Goal: Information Seeking & Learning: Learn about a topic

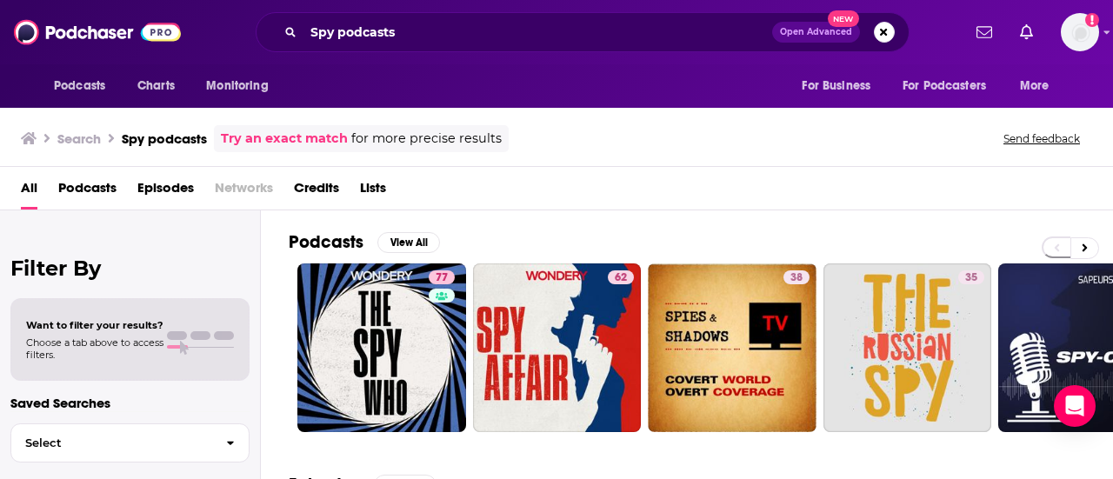
click at [941, 206] on div "All Podcasts Episodes Networks Credits Lists" at bounding box center [560, 192] width 1078 height 36
click at [1083, 242] on icon at bounding box center [1084, 248] width 6 height 12
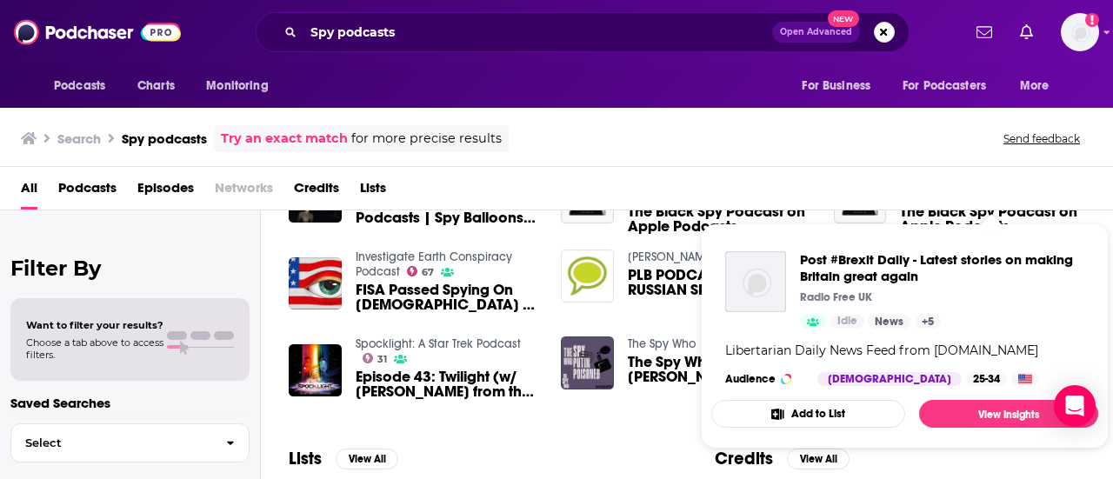
scroll to position [348, 0]
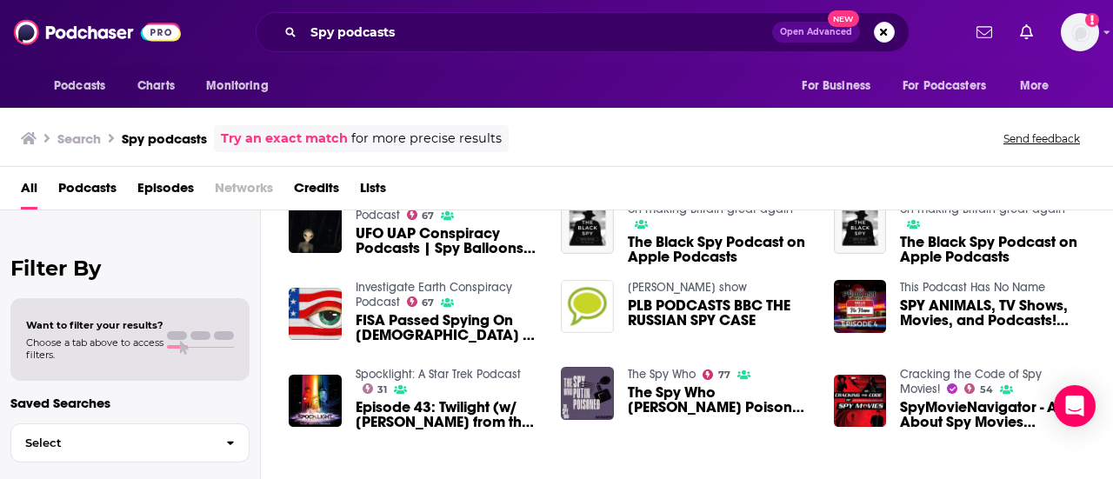
scroll to position [278, 0]
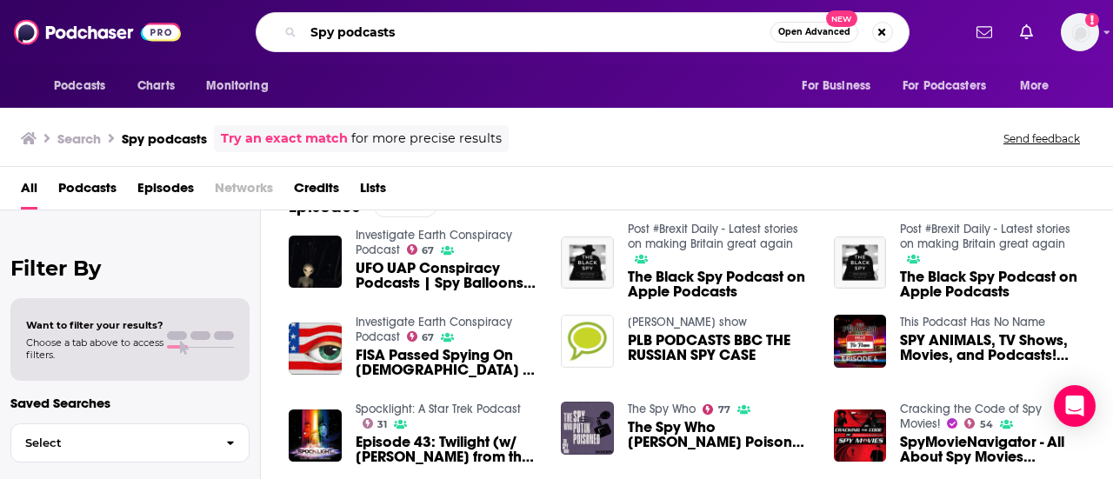
click at [578, 38] on input "Spy podcasts" at bounding box center [536, 32] width 467 height 28
type input "Zero Blog THirty"
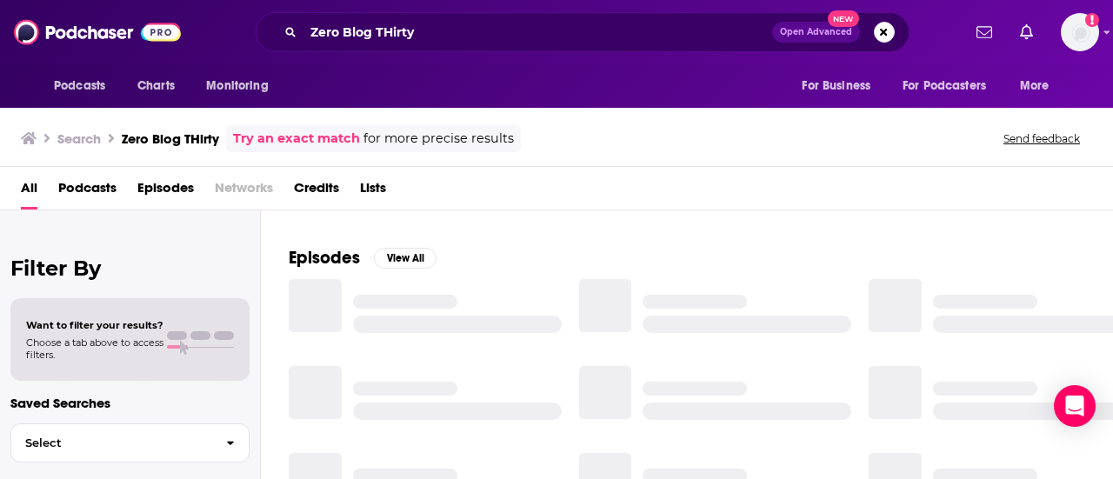
scroll to position [278, 0]
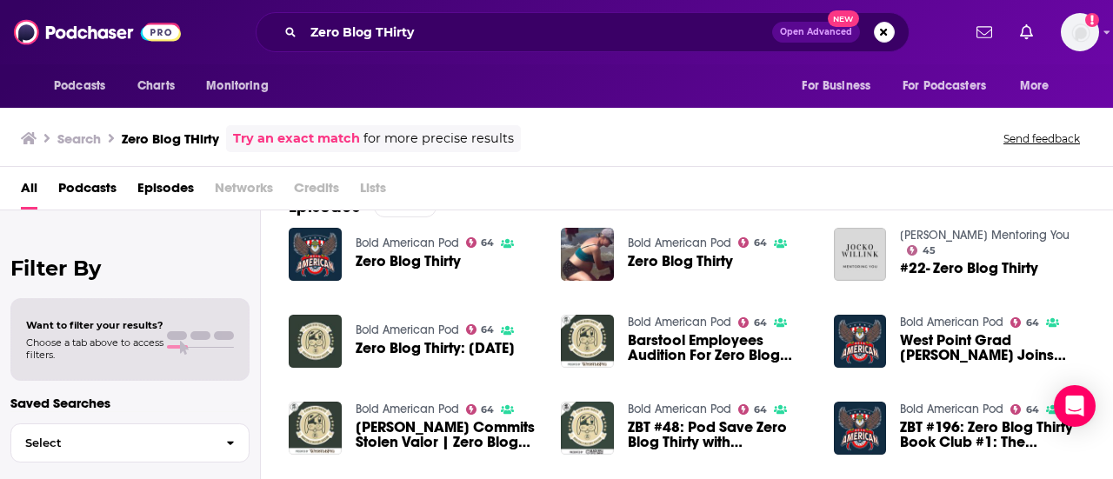
click at [1080, 176] on div "All Podcasts Episodes Networks Credits Lists" at bounding box center [560, 192] width 1078 height 36
click at [1080, 194] on div "All Podcasts Episodes Networks Credits Lists" at bounding box center [560, 192] width 1078 height 36
click at [1039, 200] on div "All Podcasts Episodes Networks Credits Lists" at bounding box center [560, 192] width 1078 height 36
click at [1085, 276] on div "Episodes View All Bold American Pod 64 Zero Blog Thirty Bold American Pod 64 Ze…" at bounding box center [687, 333] width 852 height 317
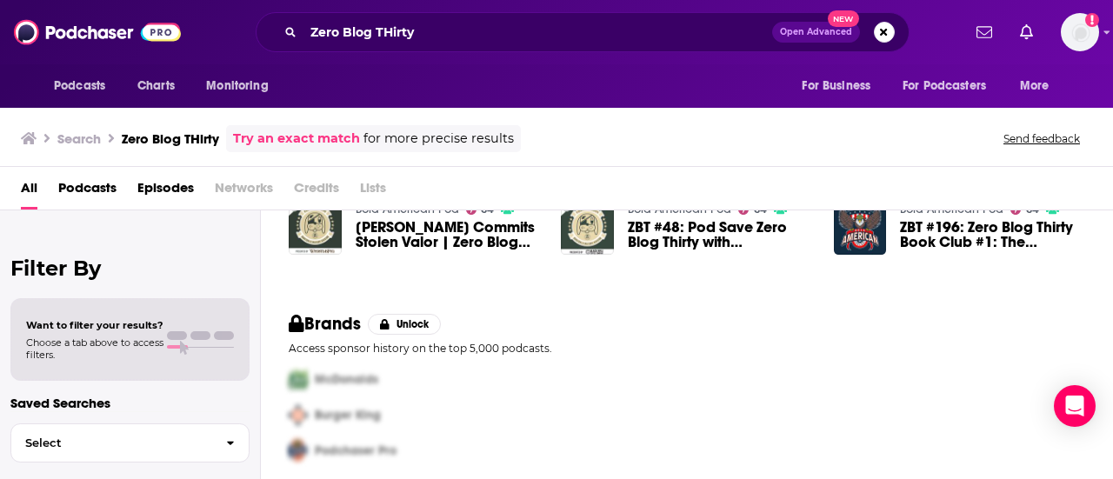
scroll to position [485, 0]
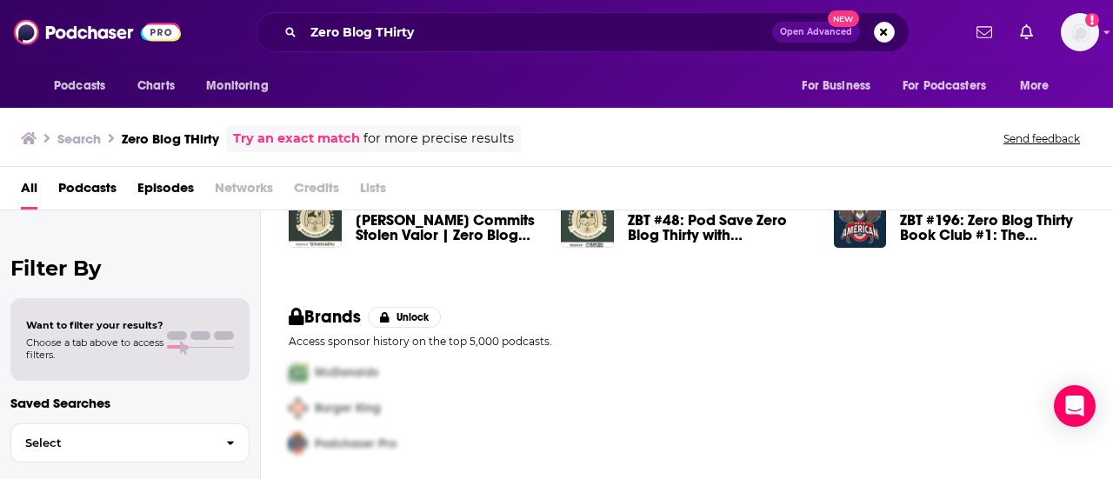
click at [1073, 276] on div "Episodes View All Bold American Pod 64 Zero Blog Thirty Bold American Pod 64 Ze…" at bounding box center [687, 126] width 852 height 317
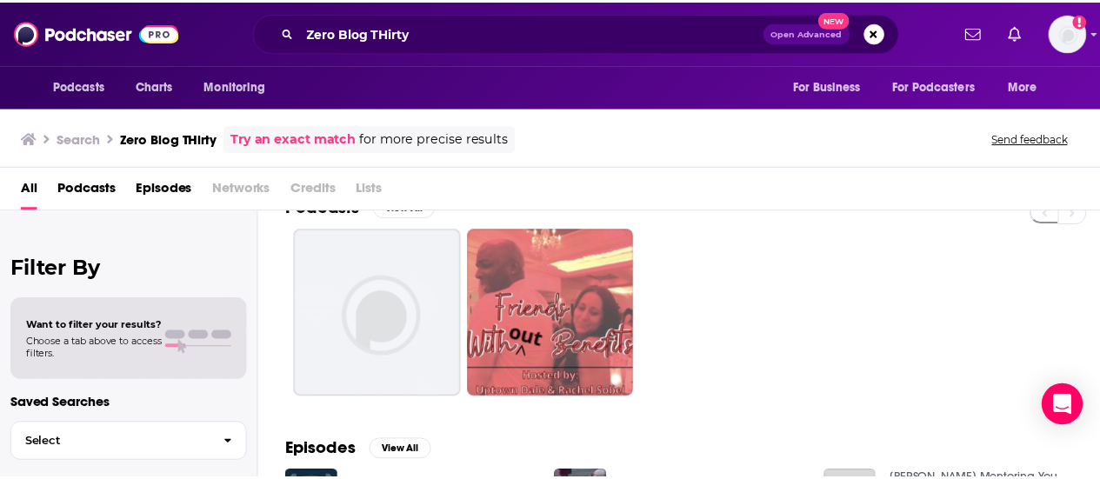
scroll to position [0, 0]
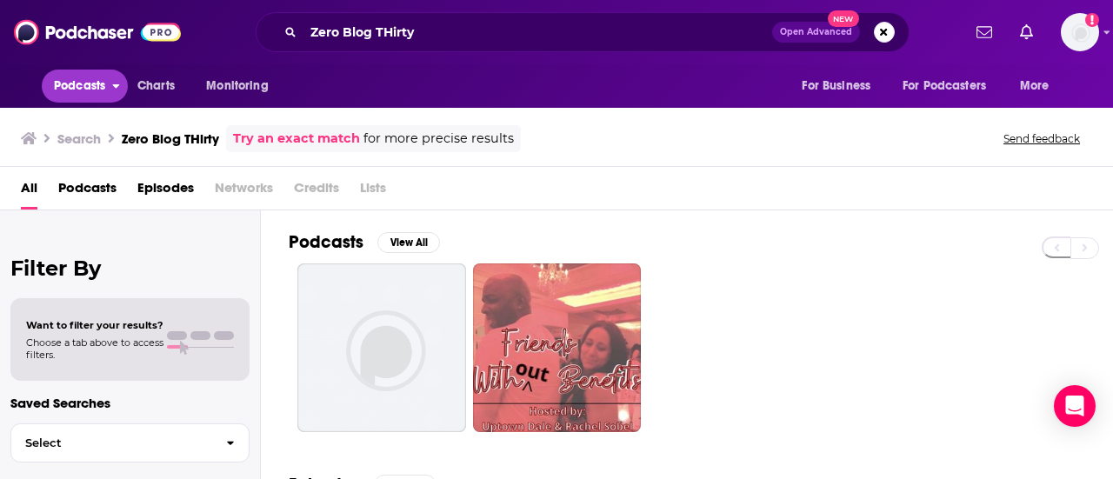
click at [101, 86] on span "Podcasts" at bounding box center [79, 86] width 51 height 24
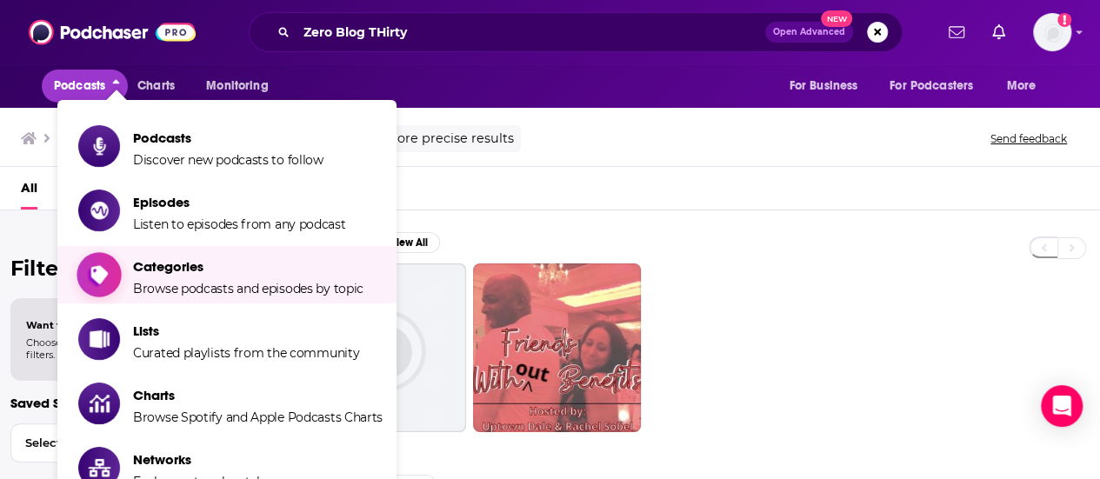
click at [173, 295] on span "Browse podcasts and episodes by topic" at bounding box center [248, 289] width 230 height 16
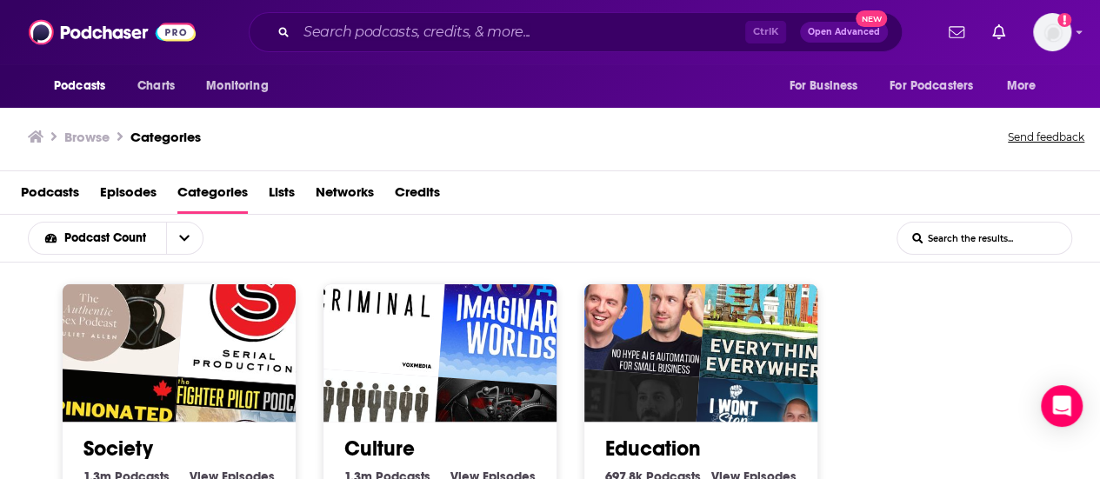
click at [753, 190] on div "Podcasts Episodes Categories Lists Networks Credits" at bounding box center [553, 196] width 1065 height 36
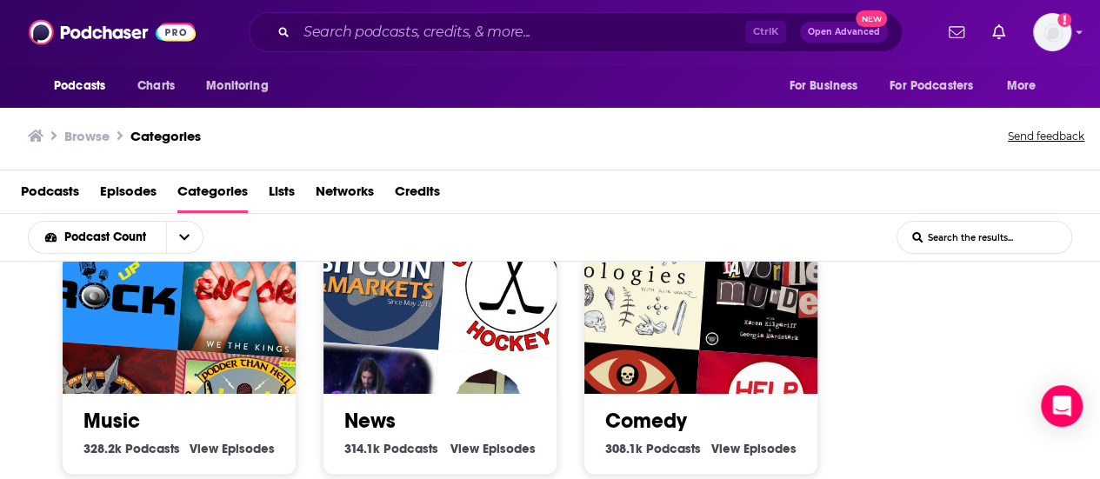
scroll to position [800, 0]
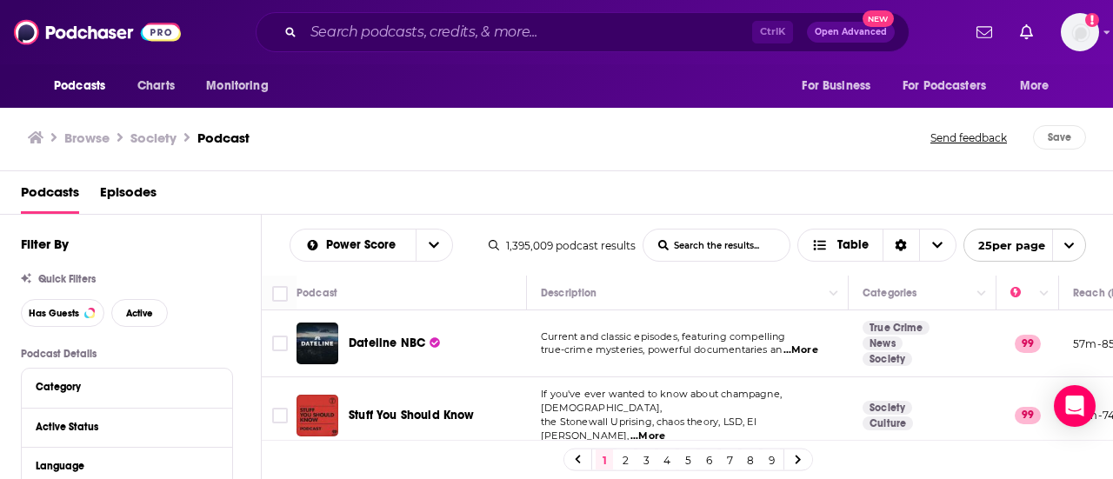
click at [682, 173] on div "Podcasts Episodes" at bounding box center [557, 192] width 1114 height 43
click at [741, 184] on div "Podcasts Episodes" at bounding box center [560, 196] width 1079 height 36
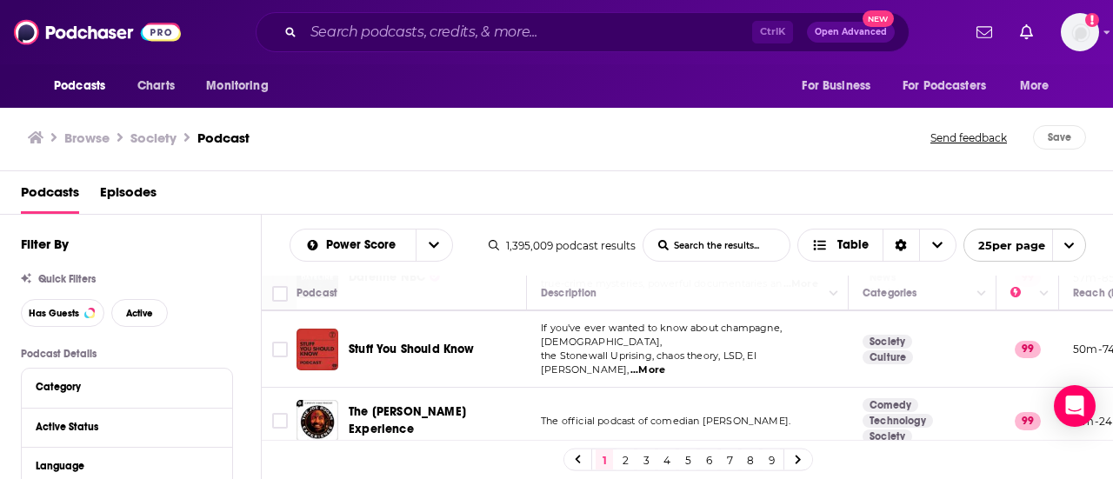
scroll to position [70, 0]
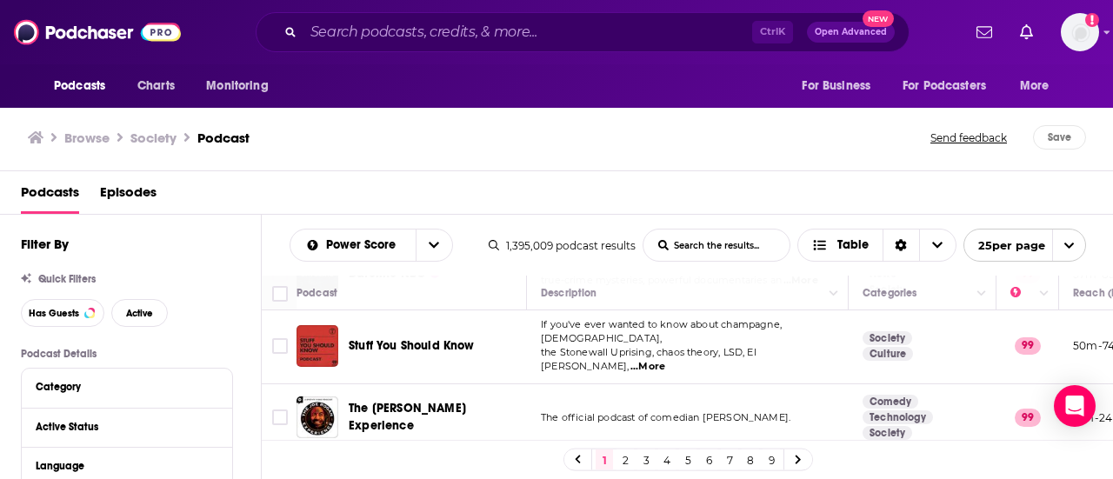
click at [797, 183] on div "Podcasts Episodes" at bounding box center [560, 196] width 1079 height 36
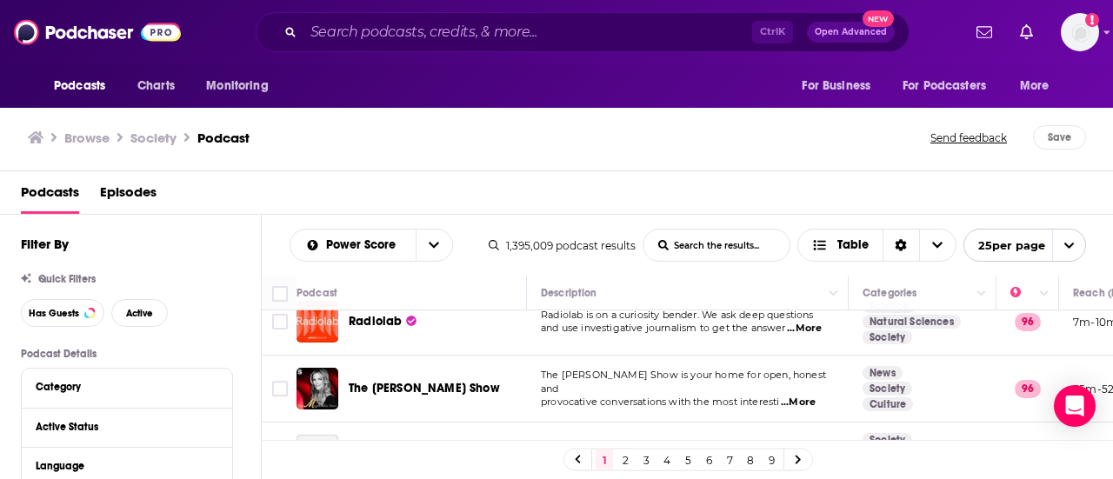
scroll to position [522, 0]
